Goal: Task Accomplishment & Management: Complete application form

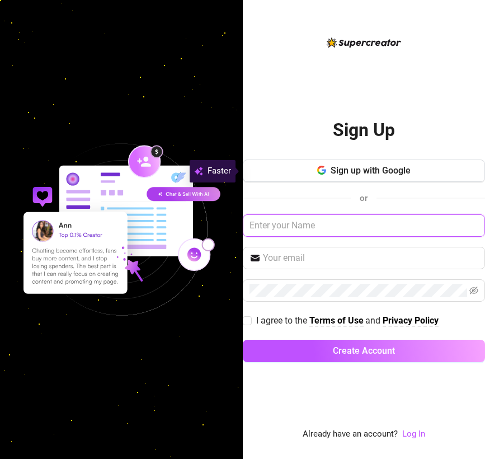
click at [472, 224] on input "text" at bounding box center [364, 225] width 243 height 22
click at [466, 224] on input "text" at bounding box center [364, 225] width 243 height 22
click at [341, 227] on input "text" at bounding box center [364, 225] width 243 height 22
type input "S"
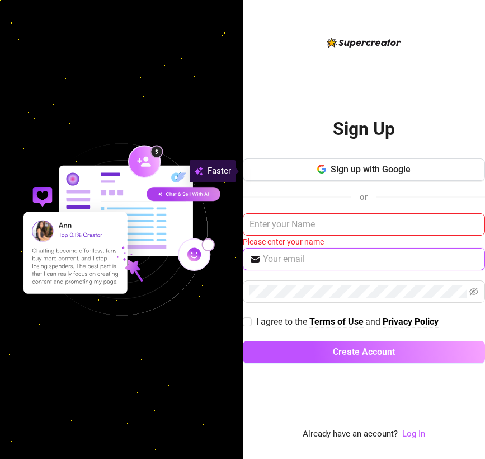
type input "[EMAIL_ADDRESS][DOMAIN_NAME]"
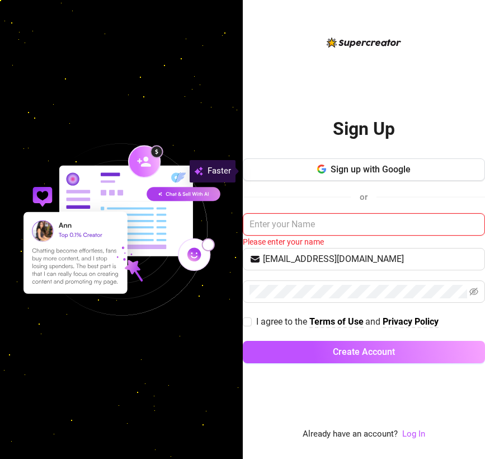
click at [369, 222] on input "text" at bounding box center [364, 224] width 243 height 22
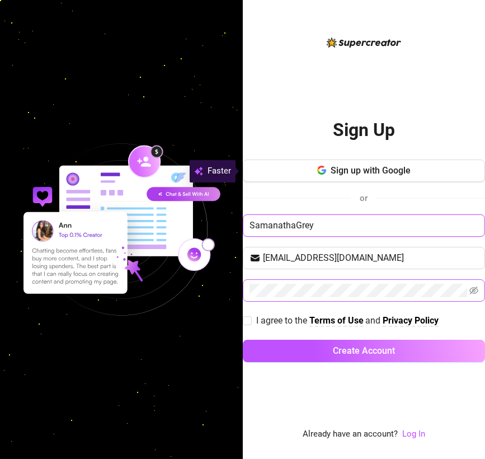
type input "SamanathaGrey"
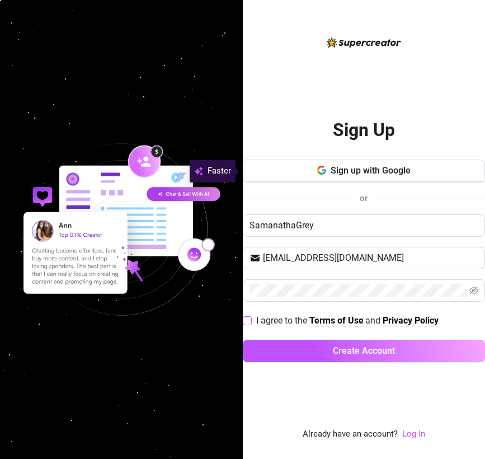
click at [251, 318] on span at bounding box center [247, 320] width 9 height 9
click at [251, 318] on input "I agree to the Terms of Use and Privacy Policy" at bounding box center [247, 320] width 8 height 8
checkbox input "true"
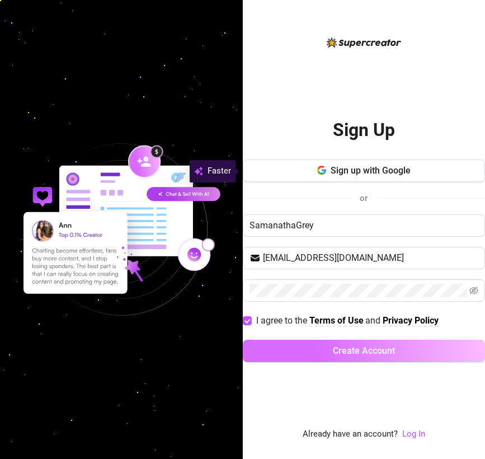
click at [357, 354] on span "Create Account" at bounding box center [364, 350] width 62 height 11
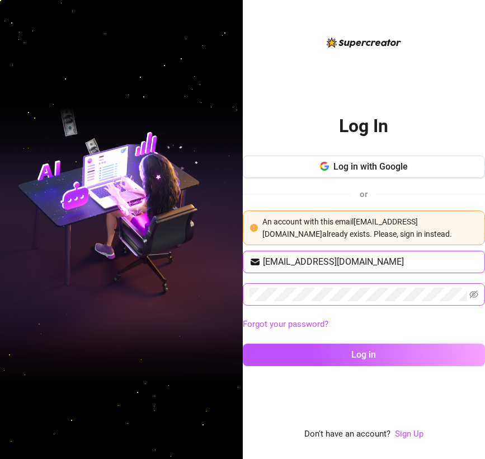
type input "[EMAIL_ADDRESS][DOMAIN_NAME]"
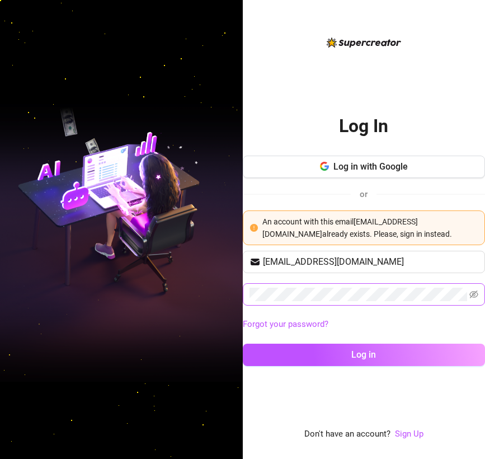
click at [248, 289] on span at bounding box center [364, 294] width 243 height 22
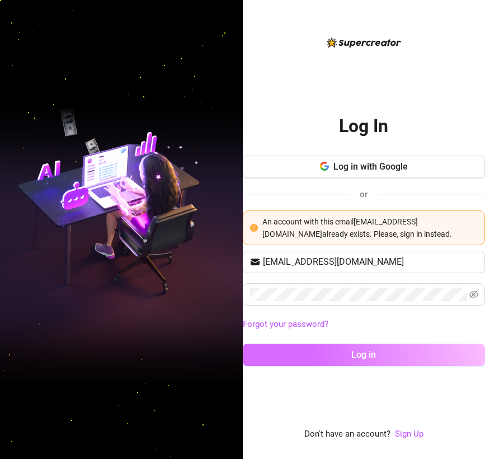
click at [381, 354] on button "Log in" at bounding box center [364, 355] width 243 height 22
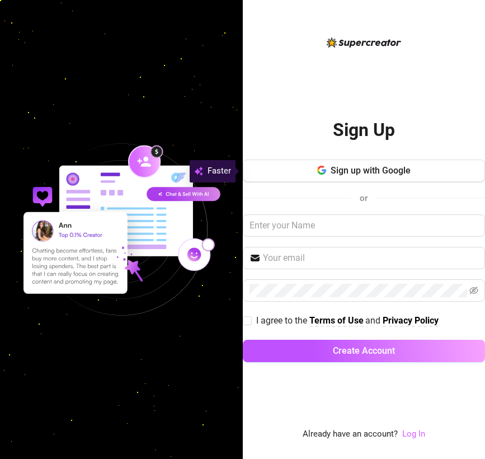
click at [414, 434] on link "Log In" at bounding box center [413, 434] width 23 height 10
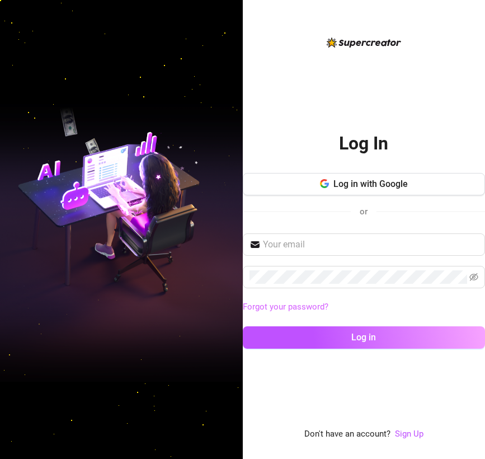
click at [269, 307] on link "Forgot your password?" at bounding box center [286, 307] width 86 height 10
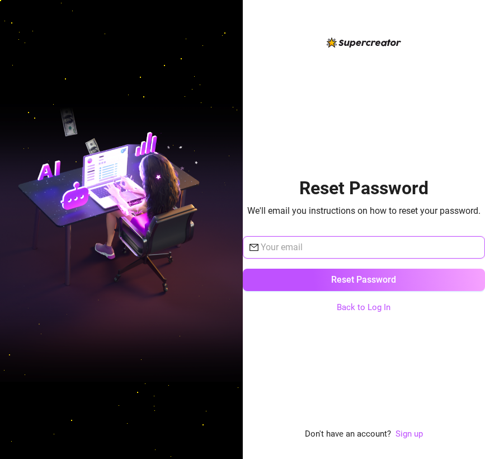
click at [295, 251] on input "text" at bounding box center [370, 247] width 218 height 13
type input "[EMAIL_ADDRESS][DOMAIN_NAME]"
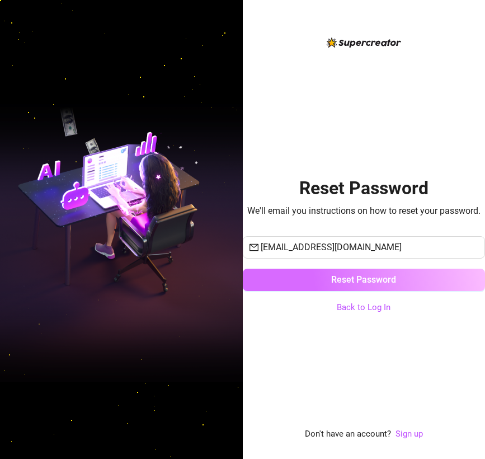
click at [334, 280] on span "Reset Password" at bounding box center [363, 279] width 65 height 11
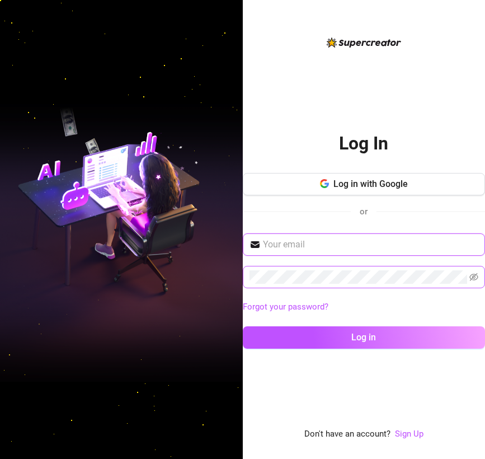
type input "[EMAIL_ADDRESS][DOMAIN_NAME]"
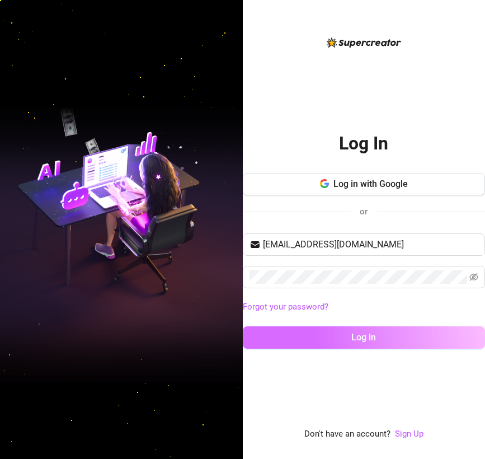
click at [344, 341] on button "Log in" at bounding box center [364, 337] width 243 height 22
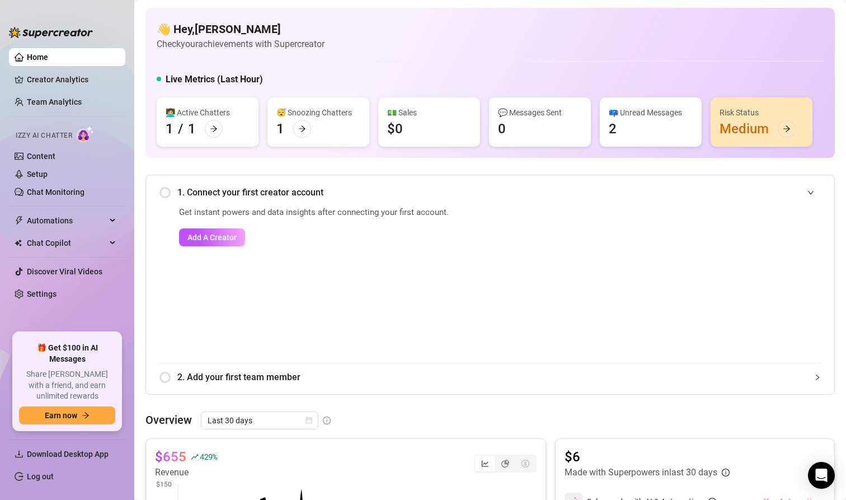
click at [48, 58] on link "Home" at bounding box center [37, 57] width 21 height 9
click at [228, 236] on span "Add A Creator" at bounding box center [212, 237] width 49 height 9
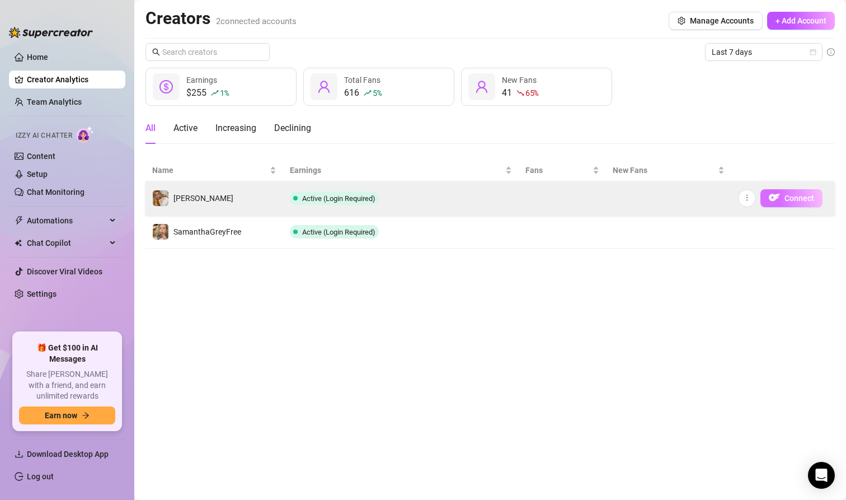
click at [485, 198] on span "Connect" at bounding box center [800, 198] width 30 height 9
